Goal: Information Seeking & Learning: Learn about a topic

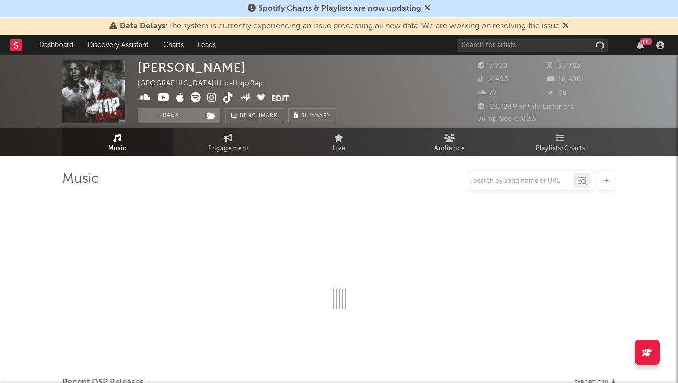
select select "6m"
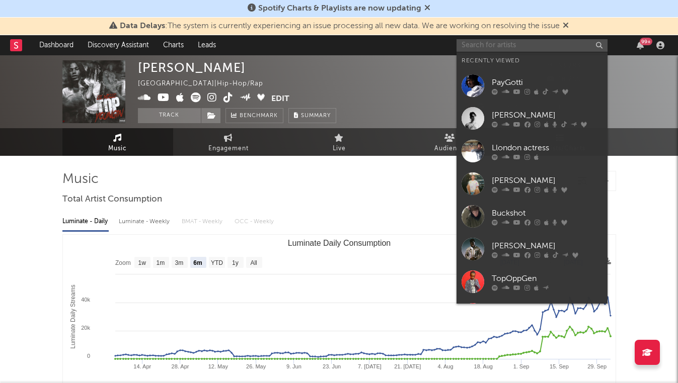
click at [516, 43] on input "text" at bounding box center [531, 45] width 151 height 13
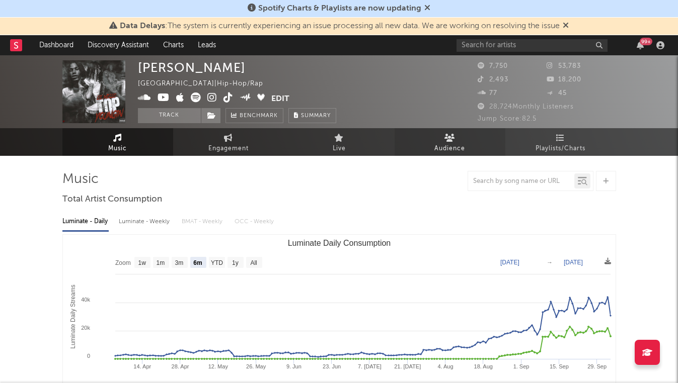
click at [455, 135] on link "Audience" at bounding box center [449, 142] width 111 height 28
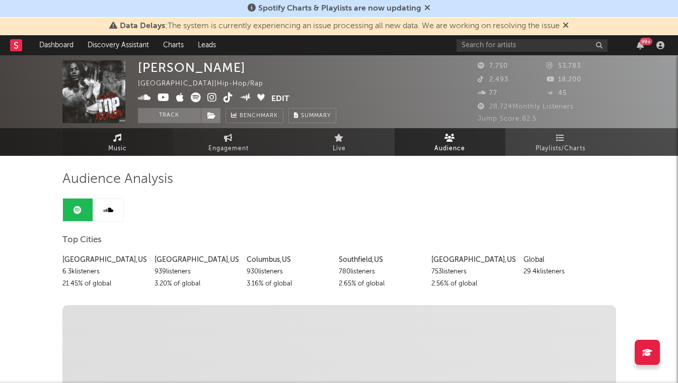
click at [123, 149] on span "Music" at bounding box center [117, 149] width 19 height 12
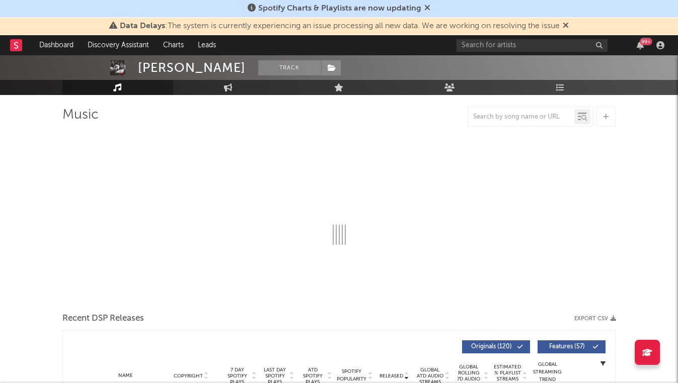
select select "6m"
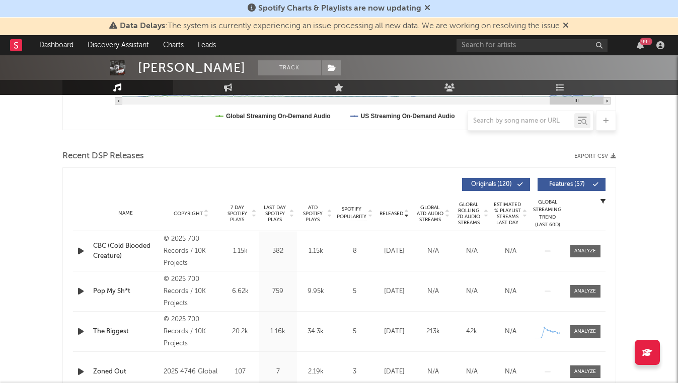
scroll to position [318, 0]
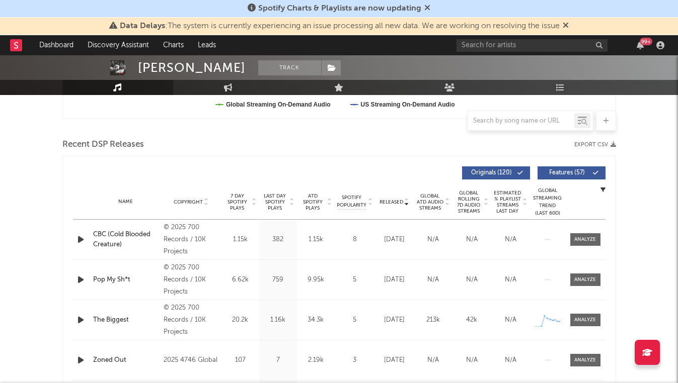
click at [408, 205] on icon at bounding box center [406, 204] width 5 height 4
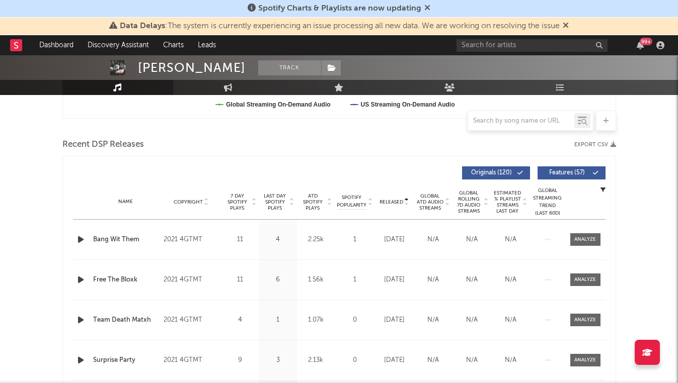
click at [408, 205] on icon at bounding box center [406, 204] width 5 height 4
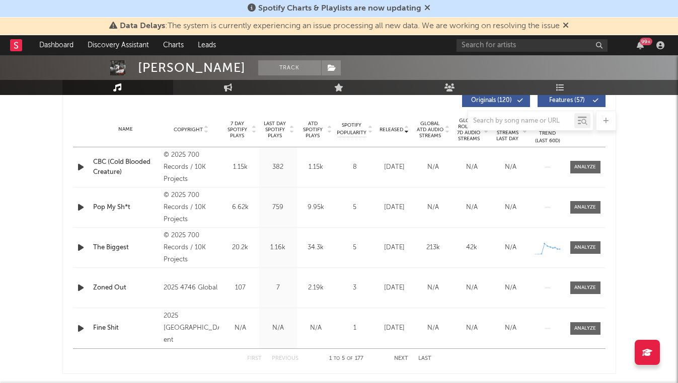
scroll to position [332, 0]
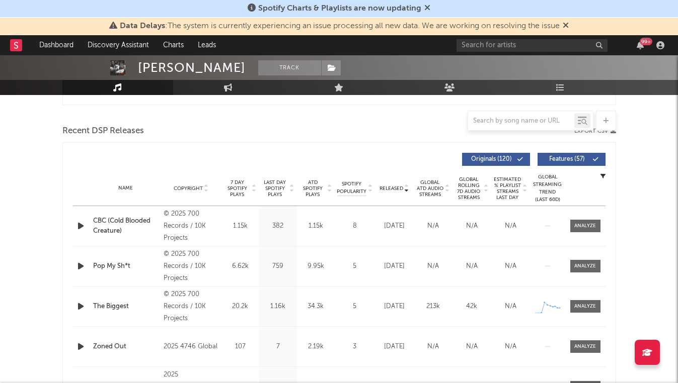
click at [447, 193] on icon at bounding box center [447, 191] width 5 height 4
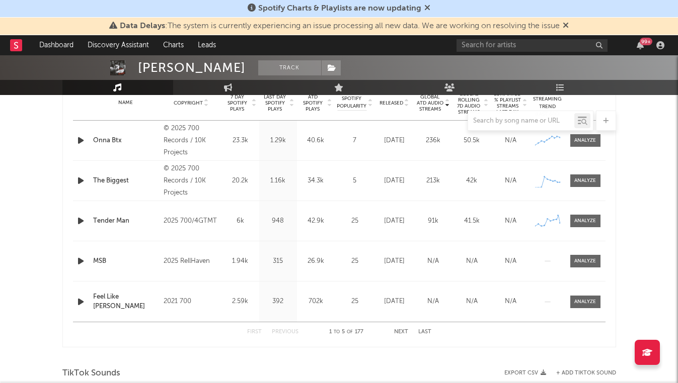
scroll to position [418, 0]
click at [81, 217] on icon "button" at bounding box center [80, 220] width 11 height 13
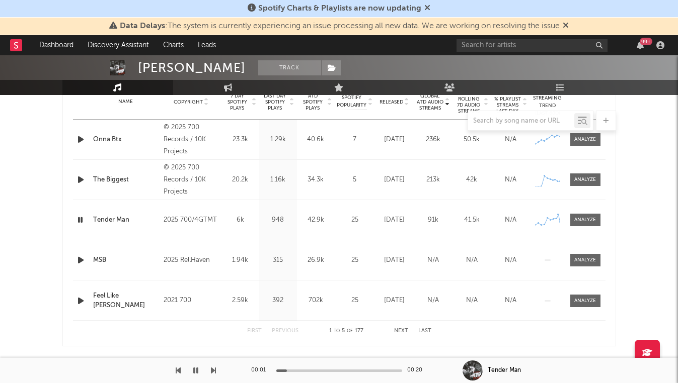
click at [81, 217] on icon "button" at bounding box center [80, 220] width 10 height 13
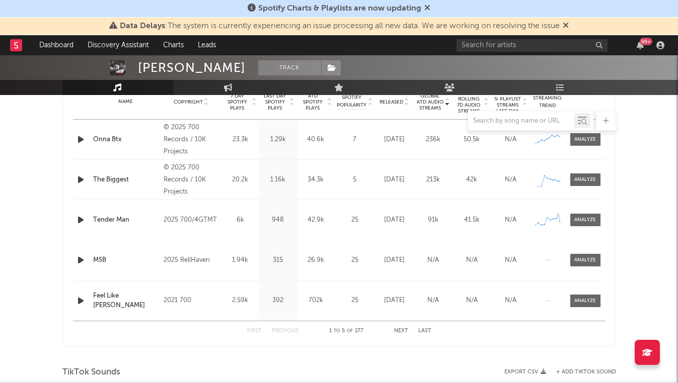
click at [81, 217] on icon "button" at bounding box center [80, 220] width 11 height 13
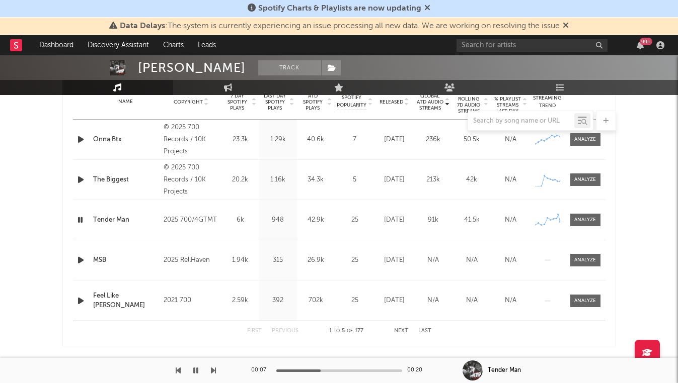
click at [321, 370] on div at bounding box center [339, 371] width 126 height 3
click at [195, 370] on icon "button" at bounding box center [195, 371] width 5 height 8
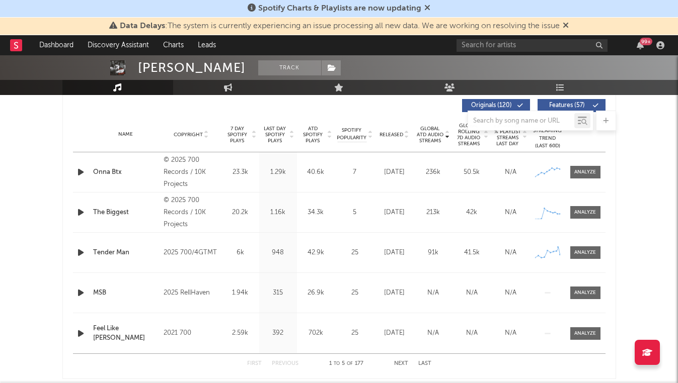
scroll to position [377, 0]
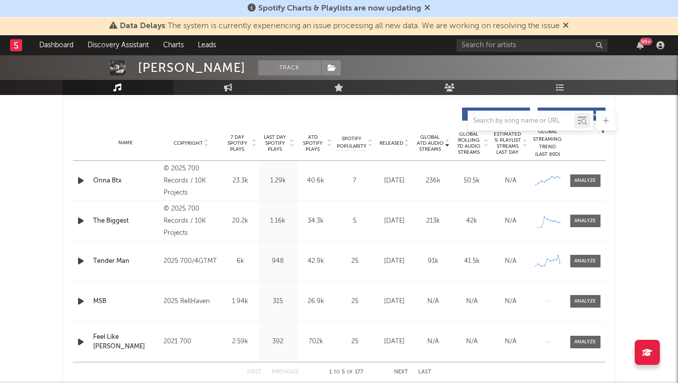
click at [447, 146] on icon at bounding box center [447, 145] width 5 height 4
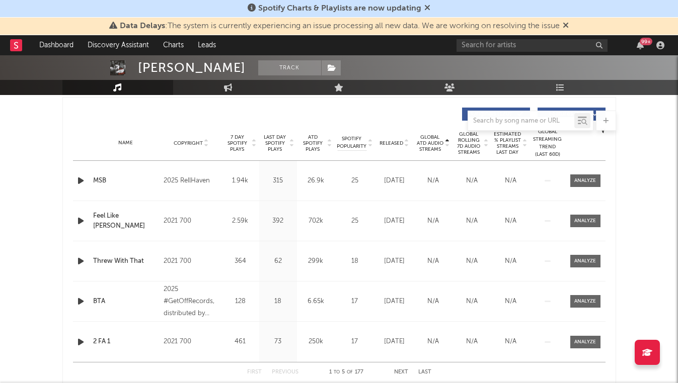
click at [447, 146] on icon at bounding box center [447, 145] width 5 height 4
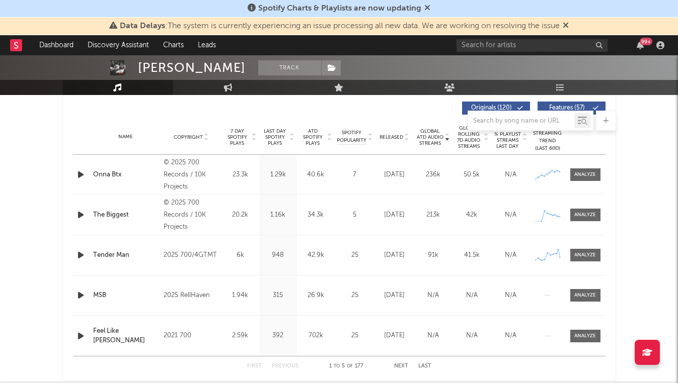
scroll to position [387, 0]
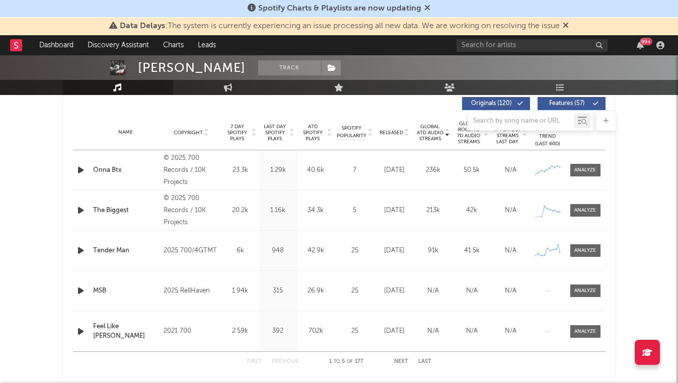
click at [77, 213] on icon "button" at bounding box center [80, 210] width 11 height 13
click at [77, 212] on icon "button" at bounding box center [80, 210] width 10 height 13
click at [82, 161] on div "Name Onna Btx Copyright © 2025 700 Records / 10K Projects Label 700 Records / 1…" at bounding box center [339, 170] width 532 height 40
click at [82, 170] on icon "button" at bounding box center [80, 170] width 11 height 13
click at [82, 170] on icon "button" at bounding box center [80, 170] width 10 height 13
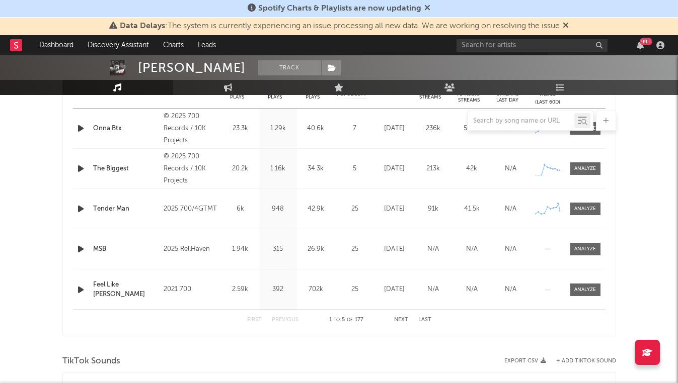
scroll to position [431, 0]
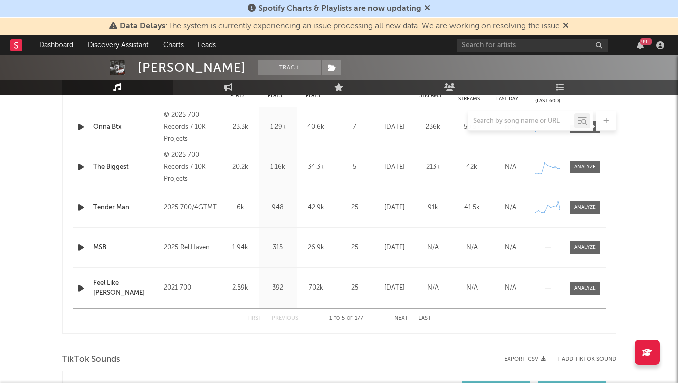
click at [396, 320] on button "Next" at bounding box center [401, 319] width 14 height 6
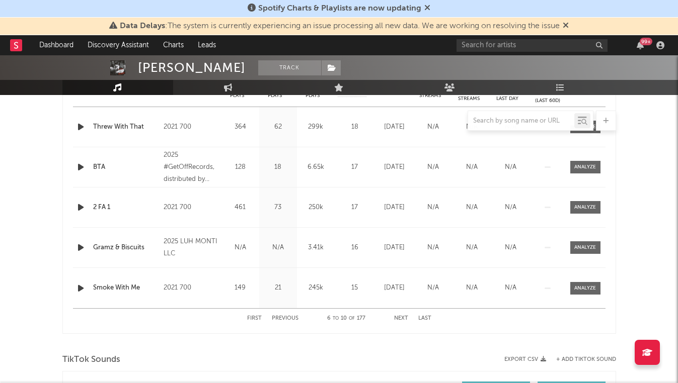
click at [275, 319] on button "Previous" at bounding box center [285, 319] width 27 height 6
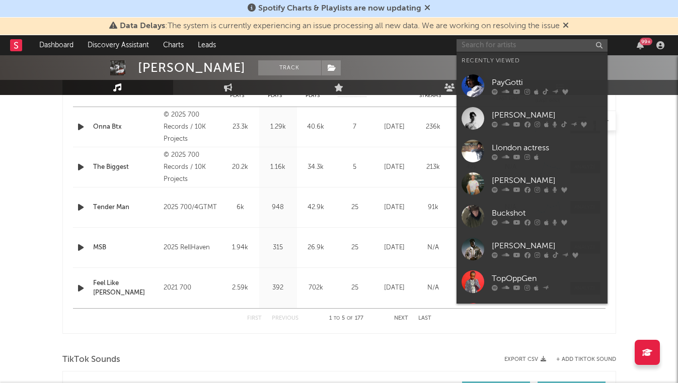
click at [518, 50] on input "text" at bounding box center [531, 45] width 151 height 13
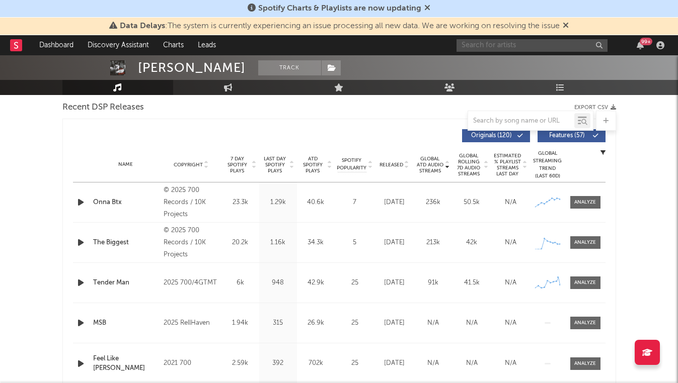
scroll to position [352, 0]
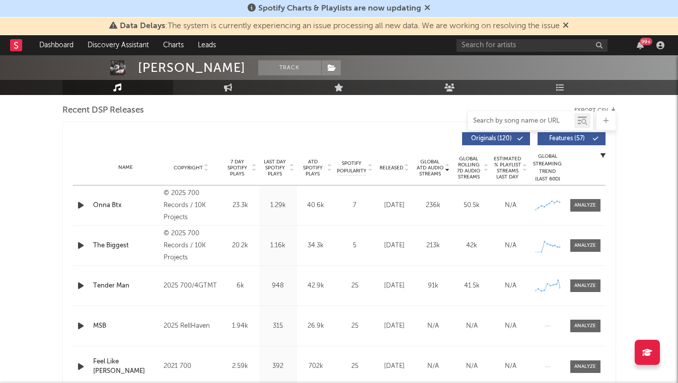
click at [491, 120] on input "text" at bounding box center [521, 121] width 106 height 8
type input "f"
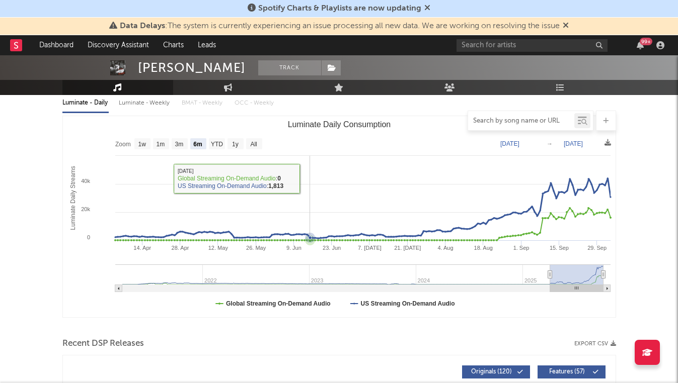
scroll to position [0, 0]
